Goal: Transaction & Acquisition: Purchase product/service

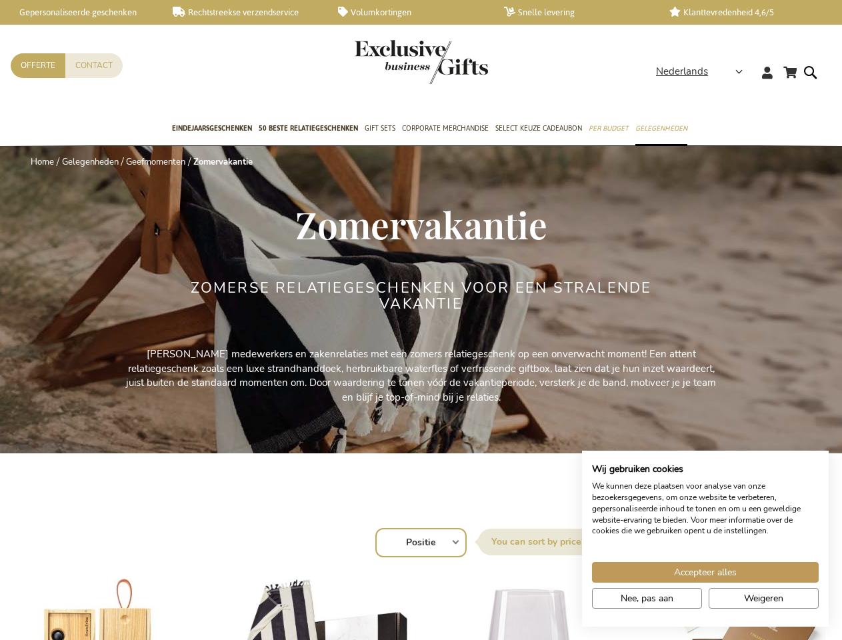
click at [421, 320] on div "Zomerse relatiegeschenken voor een stralende vakantie" at bounding box center [421, 314] width 500 height 68
click at [703, 71] on span "Nederlands" at bounding box center [682, 71] width 52 height 15
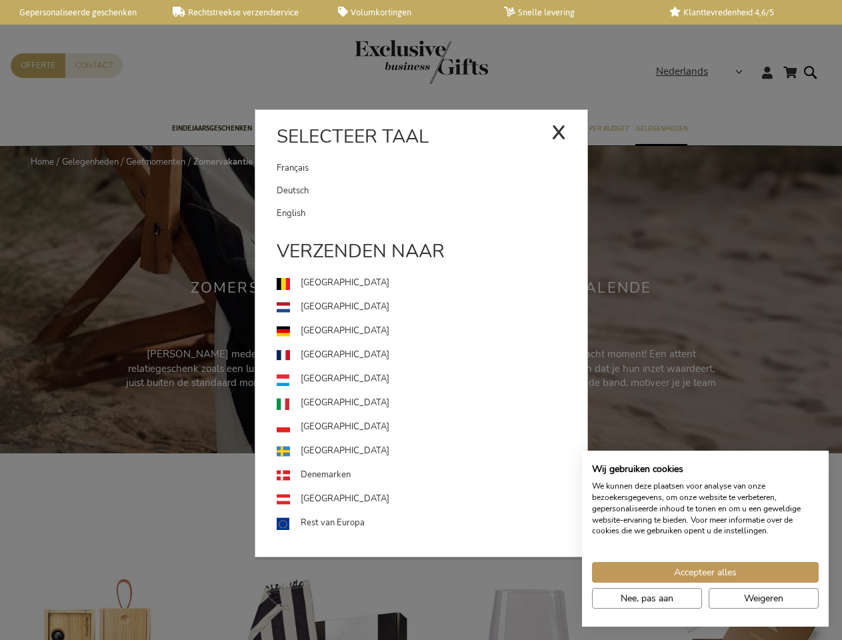
click at [705, 572] on span "Accepteer alles" at bounding box center [705, 572] width 63 height 14
